Goal: Task Accomplishment & Management: Use online tool/utility

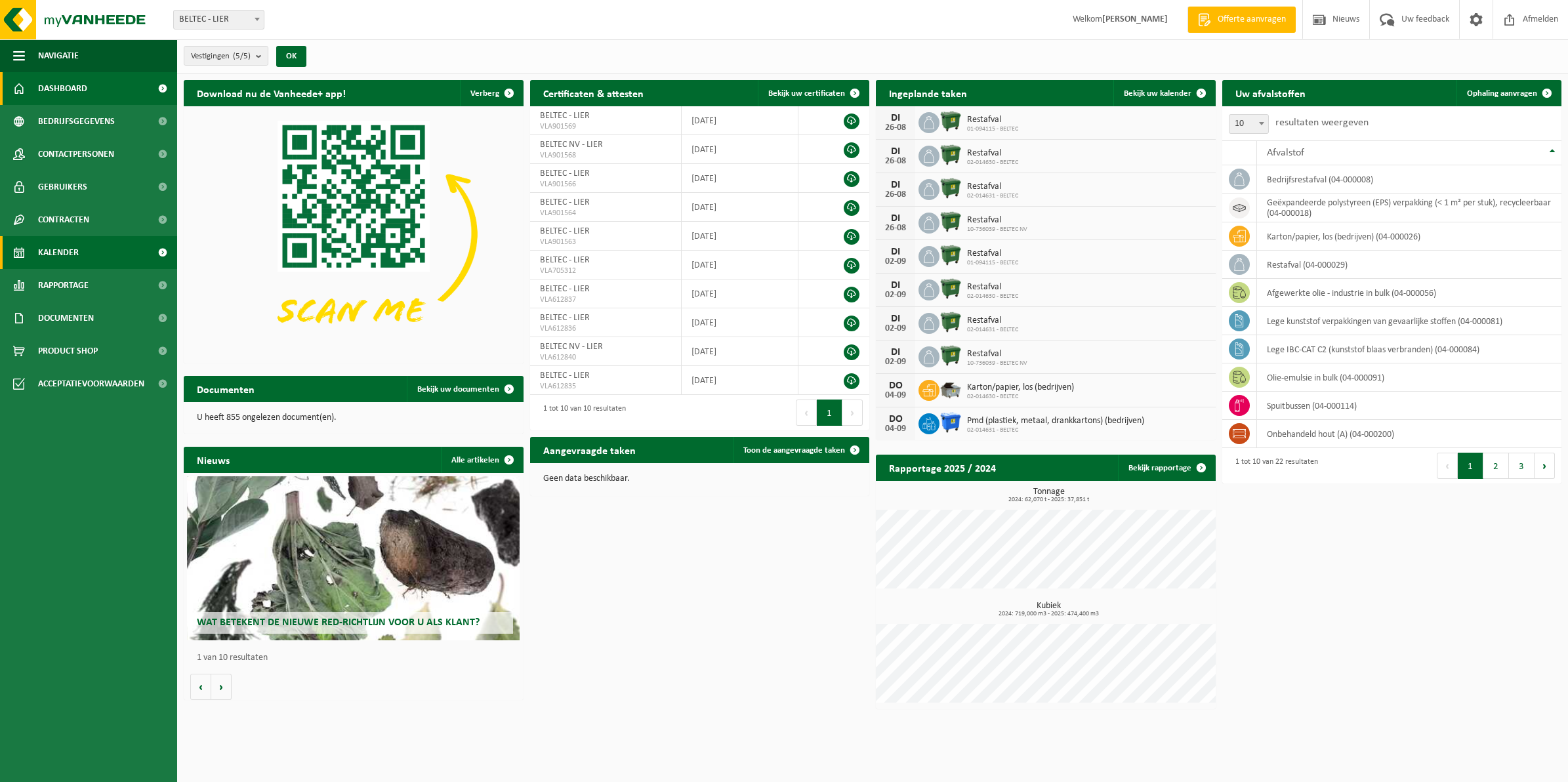
click at [79, 245] on link "Kalender" at bounding box center [88, 253] width 177 height 33
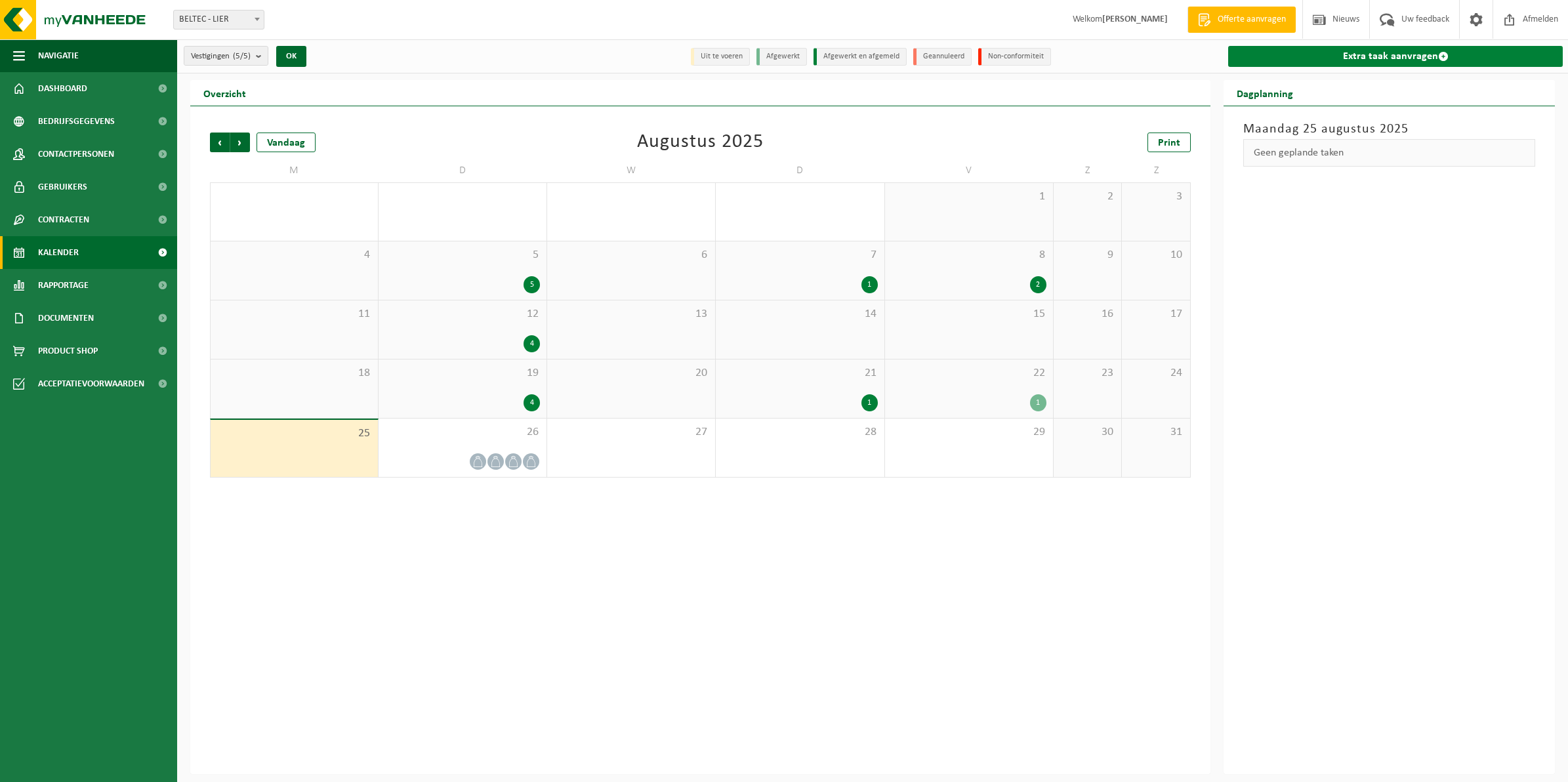
click at [1413, 52] on link "Extra taak aanvragen" at bounding box center [1396, 56] width 335 height 21
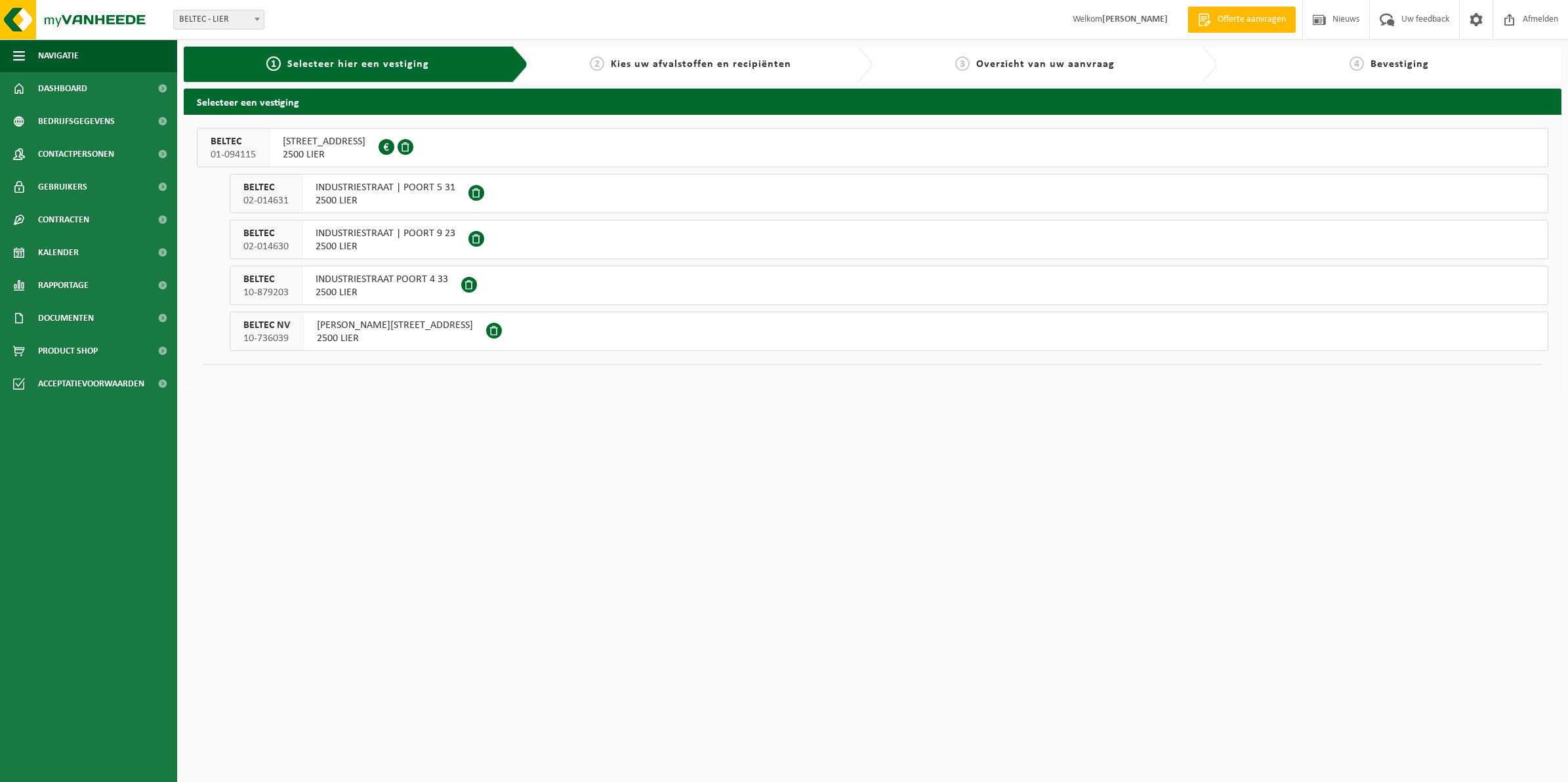
click at [327, 330] on span "JOSEPH VAN INSTRAAT 7" at bounding box center [395, 325] width 157 height 13
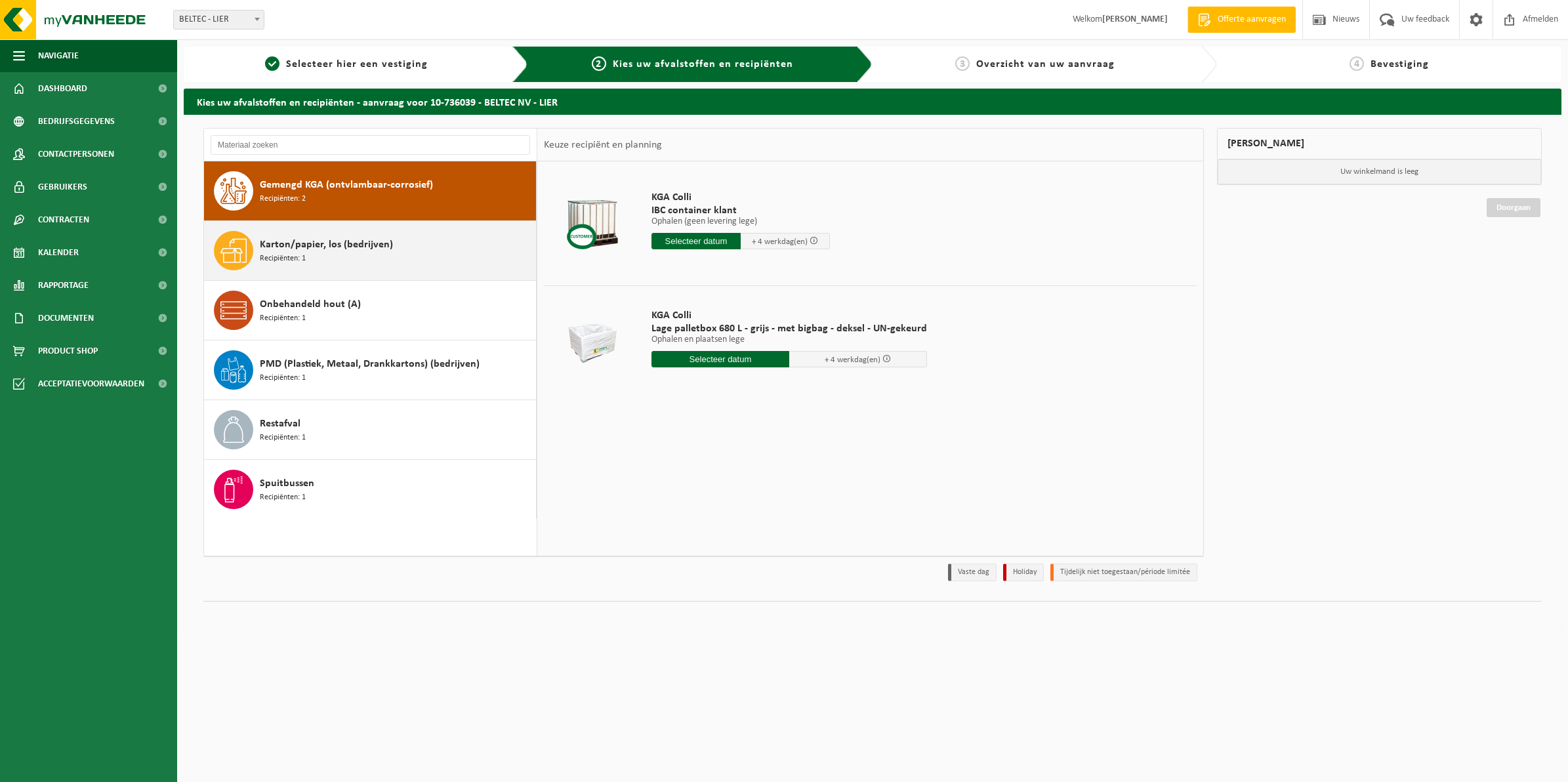
click at [303, 253] on span "Recipiënten: 1" at bounding box center [283, 259] width 46 height 12
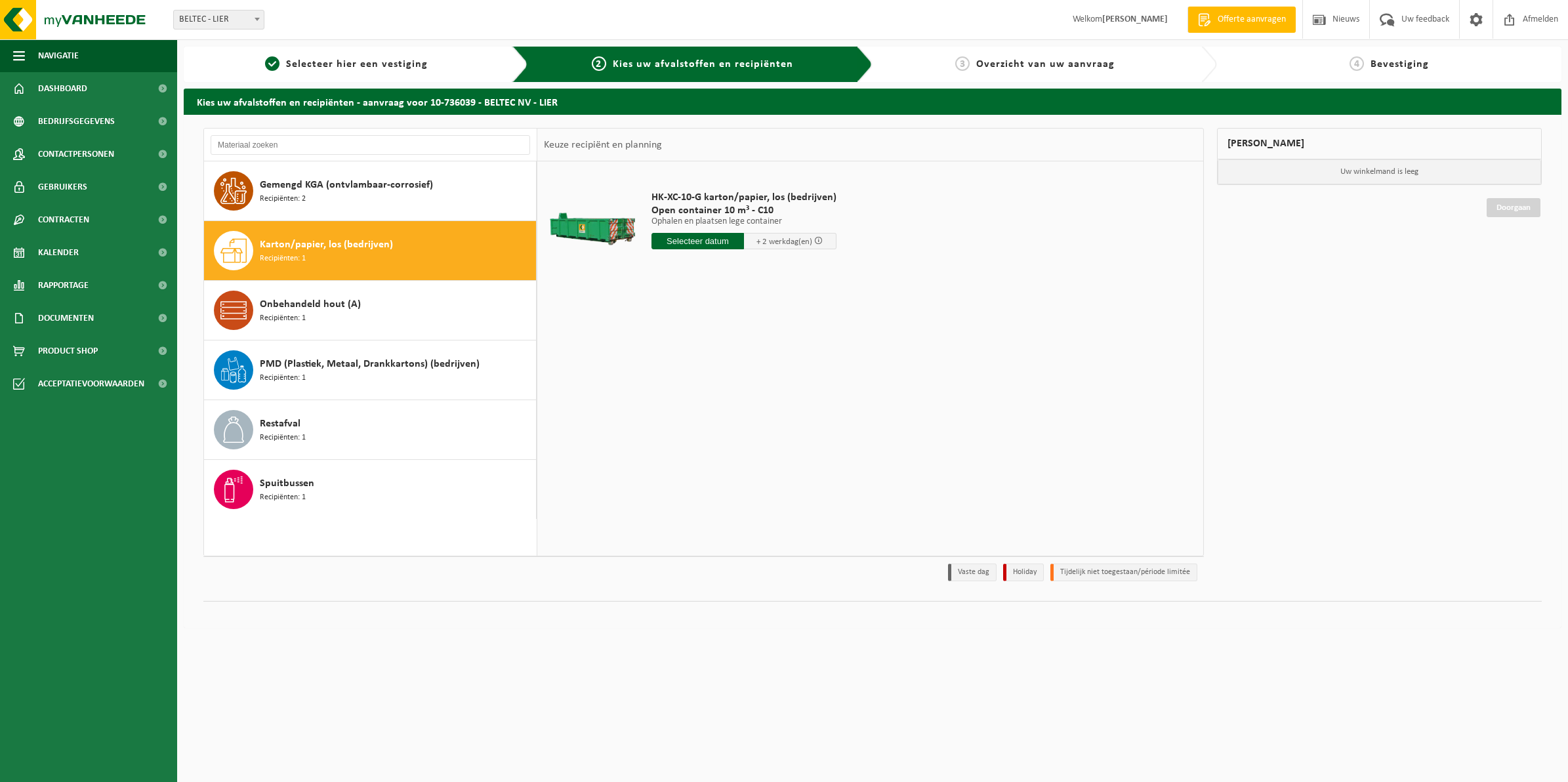
click at [709, 243] on input "text" at bounding box center [697, 241] width 93 height 17
click at [681, 400] on div "26" at bounding box center [686, 400] width 23 height 21
type input "Van 2025-08-26"
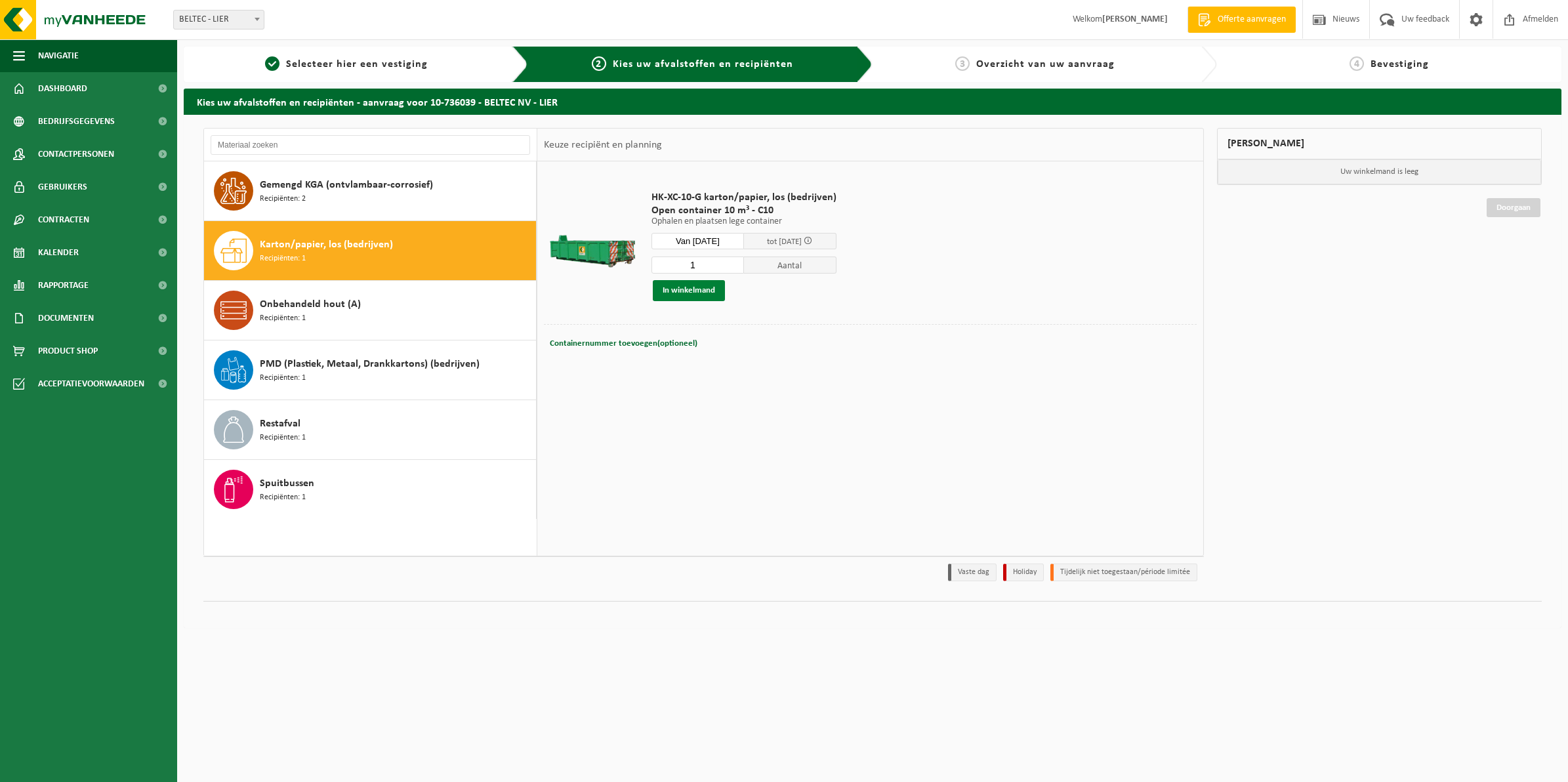
click at [701, 295] on button "In winkelmand" at bounding box center [689, 290] width 73 height 21
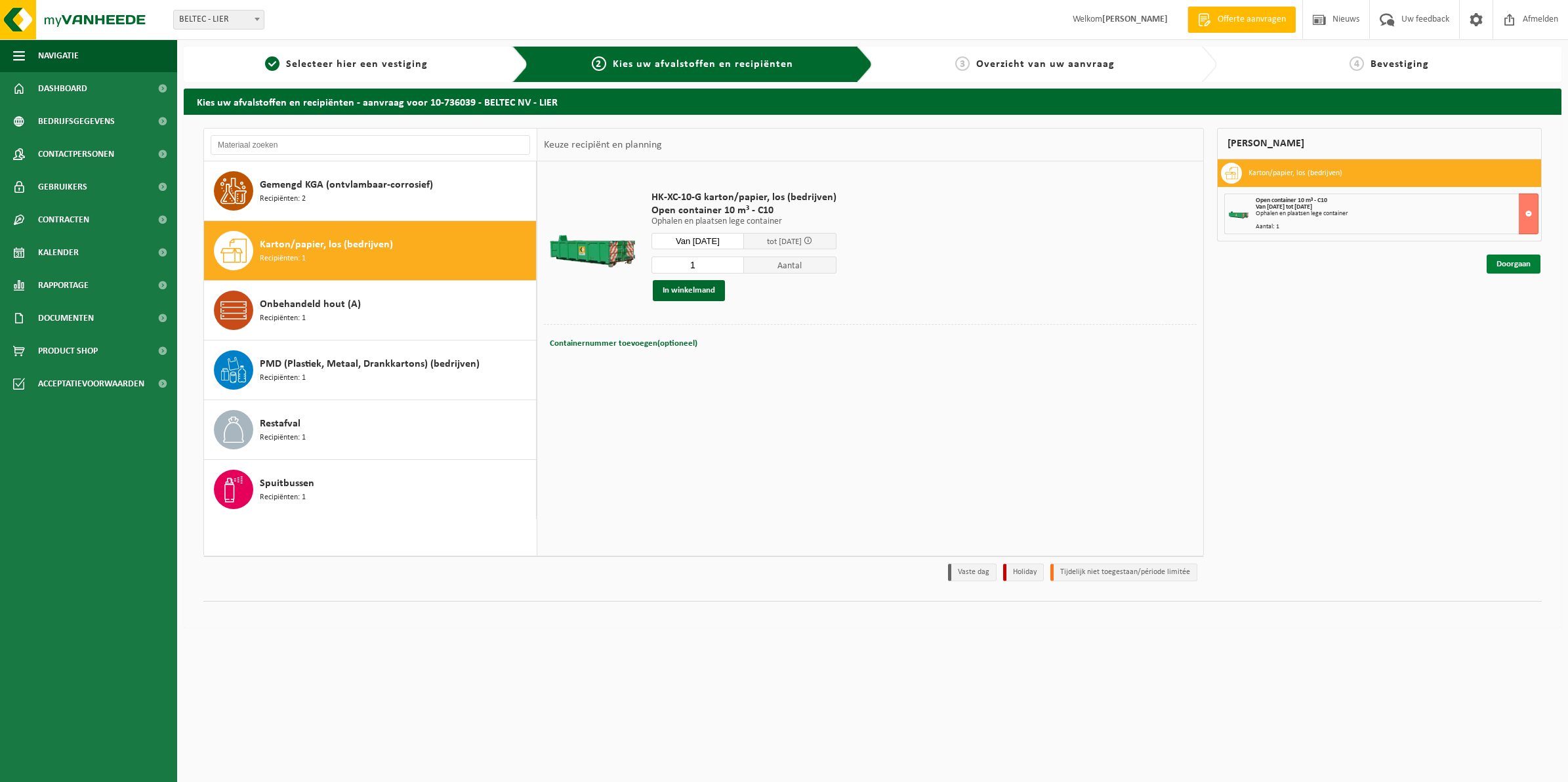
click at [1518, 263] on link "Doorgaan" at bounding box center [1513, 264] width 54 height 19
